Goal: Browse casually: Explore the website without a specific task or goal

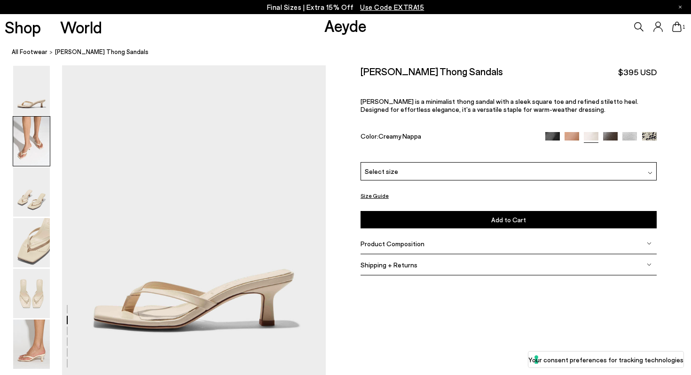
scroll to position [346, 0]
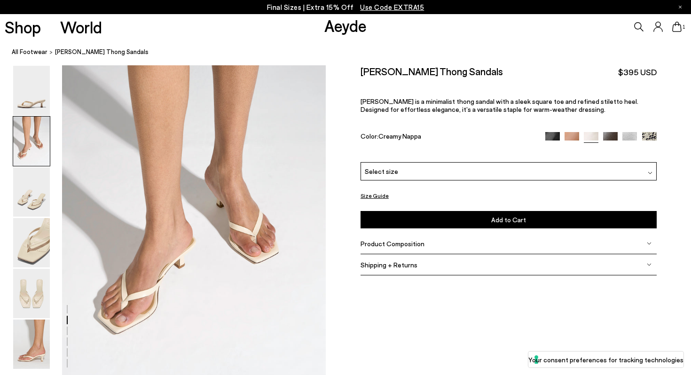
click at [550, 132] on img at bounding box center [552, 139] width 15 height 15
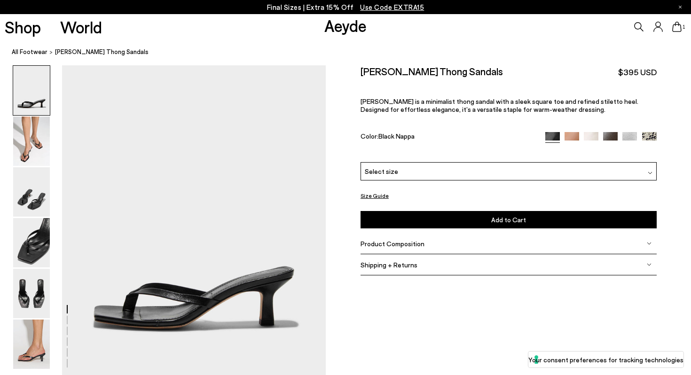
click at [342, 30] on link "Aeyde" at bounding box center [345, 26] width 42 height 20
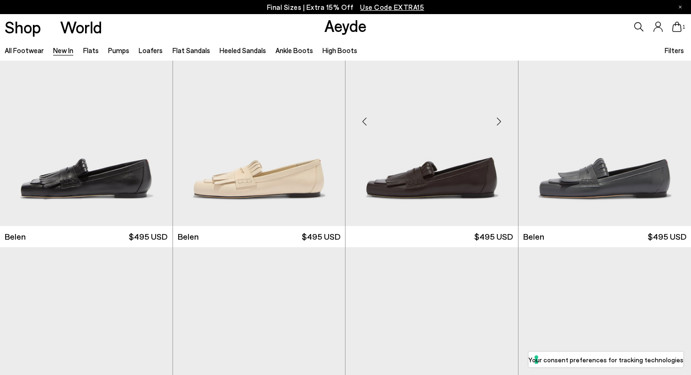
scroll to position [26, 0]
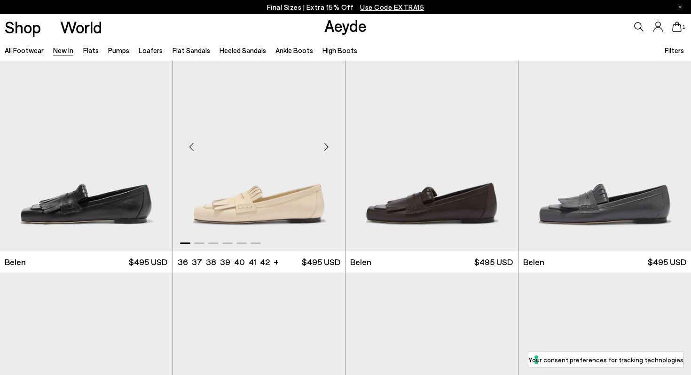
click at [330, 146] on div "Next slide" at bounding box center [326, 147] width 28 height 28
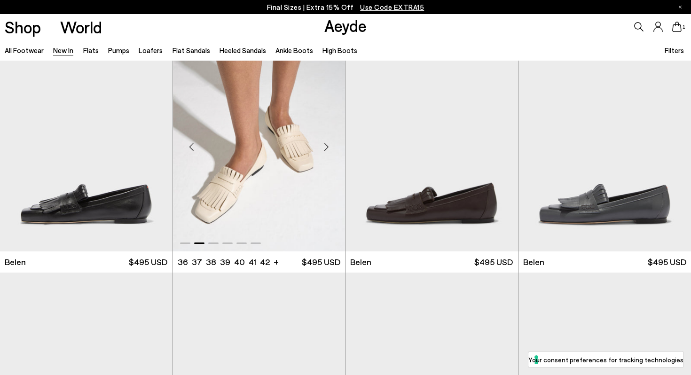
click at [330, 146] on div "Next slide" at bounding box center [326, 147] width 28 height 28
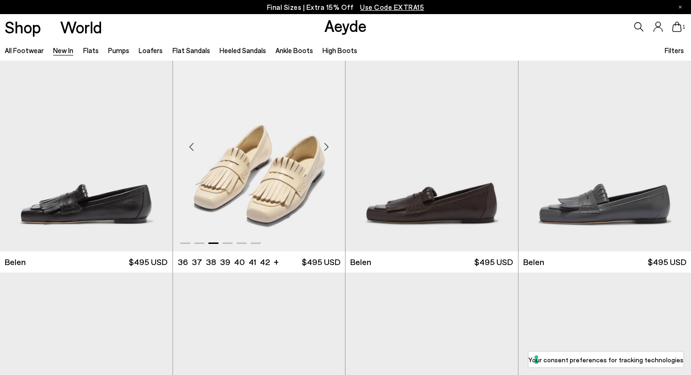
click at [330, 146] on div "Next slide" at bounding box center [326, 147] width 28 height 28
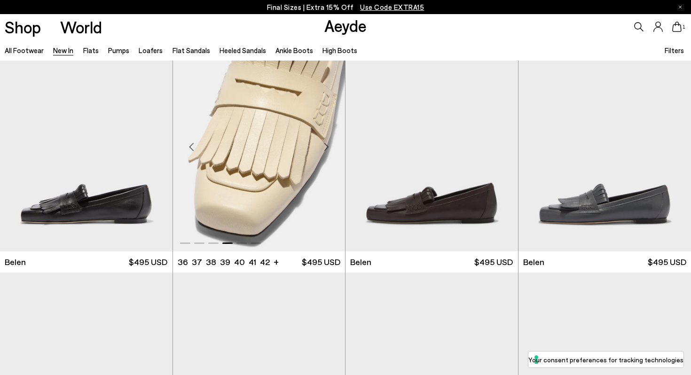
click at [330, 146] on div "Next slide" at bounding box center [326, 147] width 28 height 28
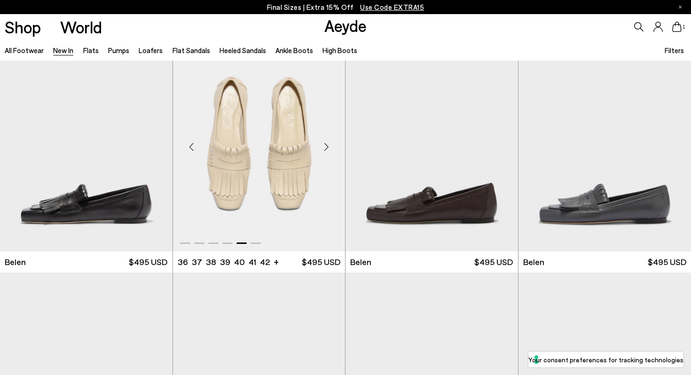
click at [330, 146] on div "Next slide" at bounding box center [326, 147] width 28 height 28
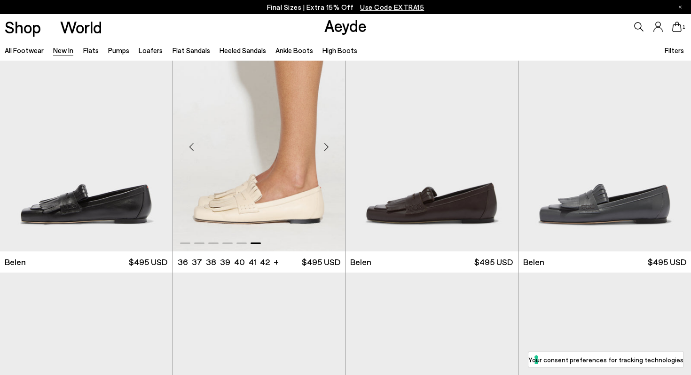
click at [330, 146] on div "Next slide" at bounding box center [326, 147] width 28 height 28
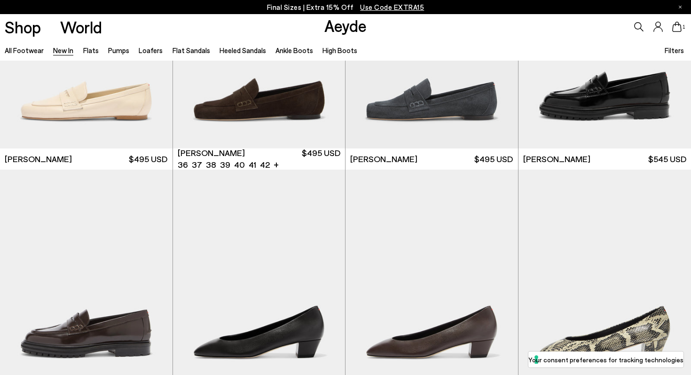
scroll to position [510, 0]
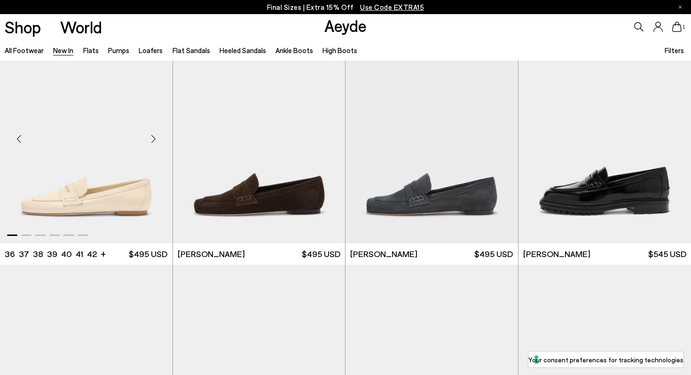
click at [154, 140] on div "Next slide" at bounding box center [154, 139] width 28 height 28
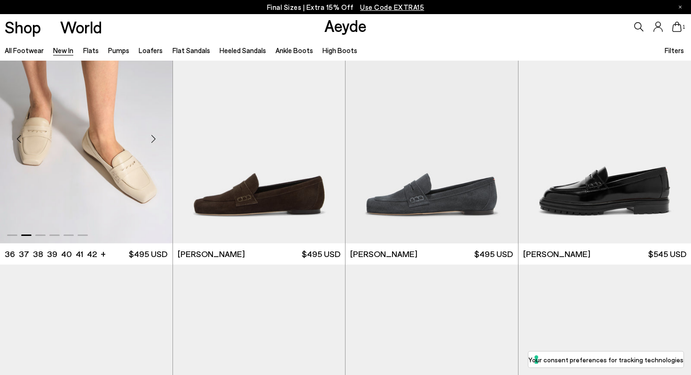
click at [154, 140] on div "Next slide" at bounding box center [154, 139] width 28 height 28
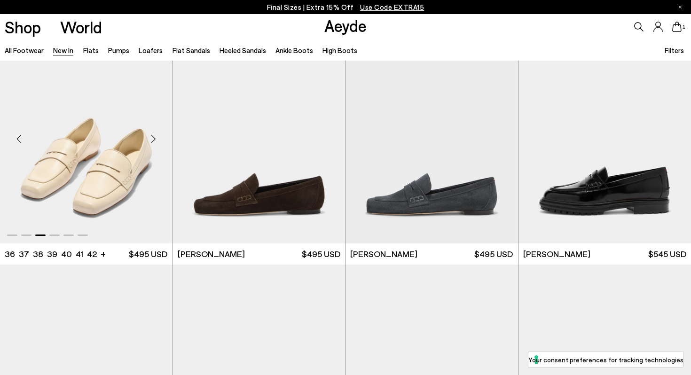
click at [154, 140] on div "Next slide" at bounding box center [154, 139] width 28 height 28
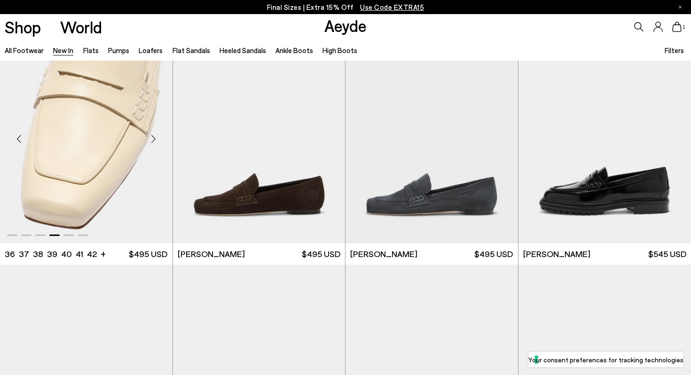
click at [154, 140] on div "Next slide" at bounding box center [154, 139] width 28 height 28
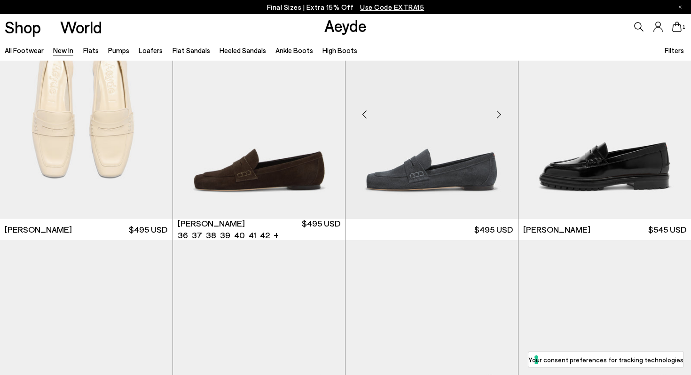
scroll to position [516, 0]
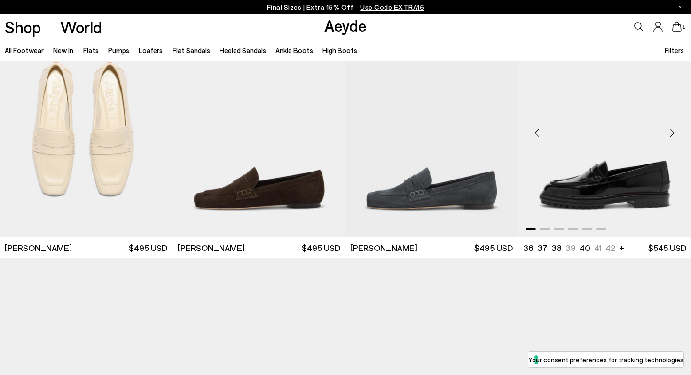
click at [670, 132] on div "Next slide" at bounding box center [672, 132] width 28 height 28
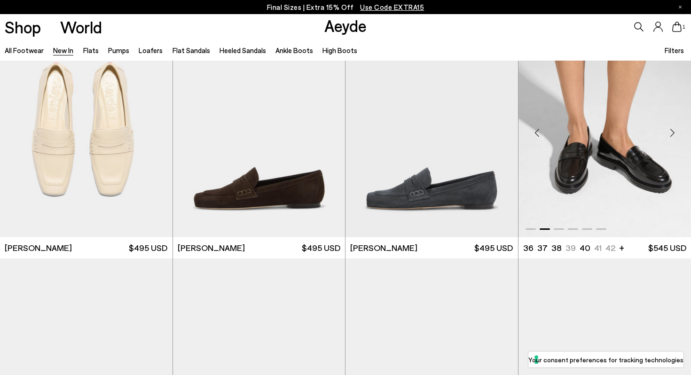
click at [670, 132] on div "Next slide" at bounding box center [672, 132] width 28 height 28
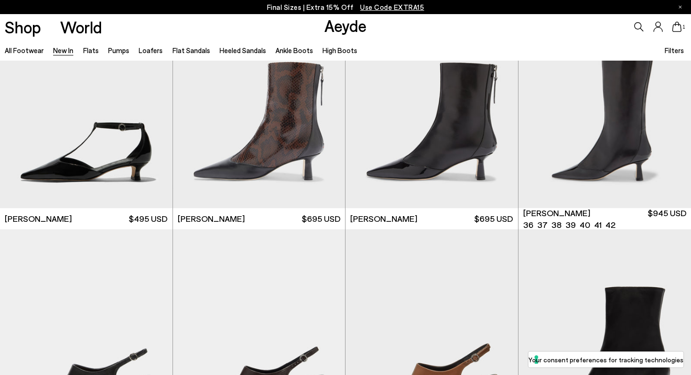
scroll to position [2264, 0]
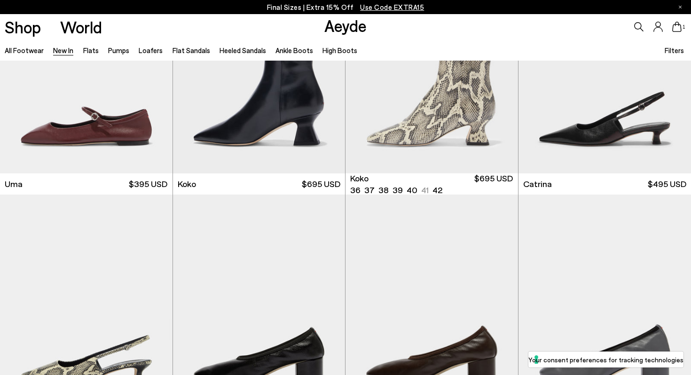
scroll to position [4528, 0]
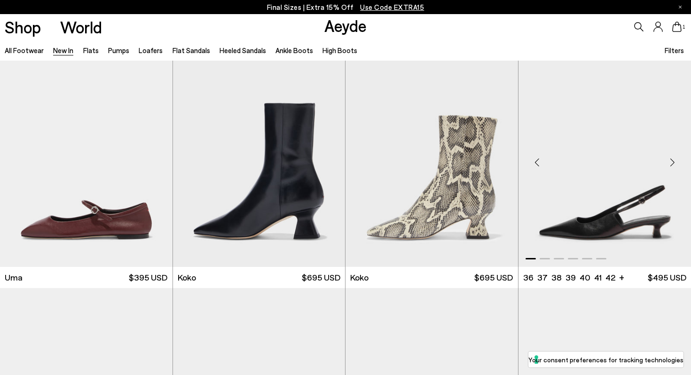
click at [674, 160] on div "Next slide" at bounding box center [672, 163] width 28 height 28
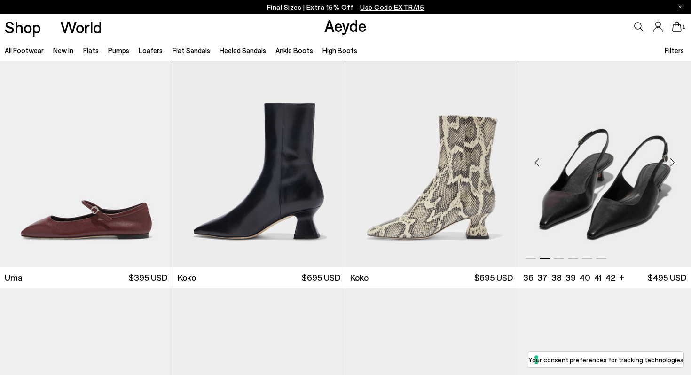
click at [674, 160] on div "Next slide" at bounding box center [672, 163] width 28 height 28
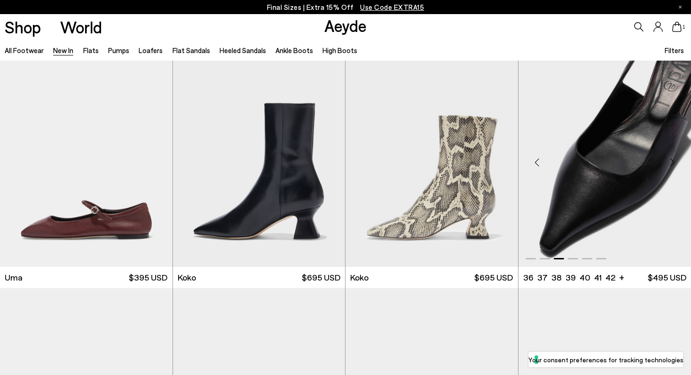
click at [674, 160] on div "Next slide" at bounding box center [672, 163] width 28 height 28
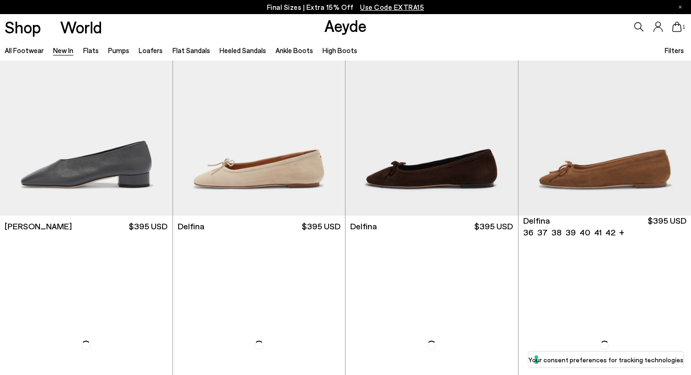
scroll to position [5547, 0]
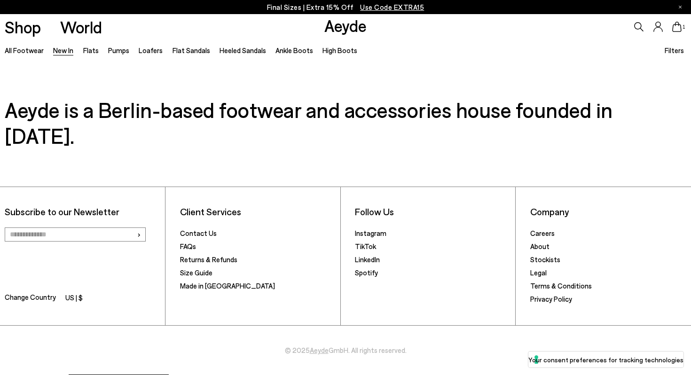
scroll to position [8110, 0]
